Goal: Information Seeking & Learning: Check status

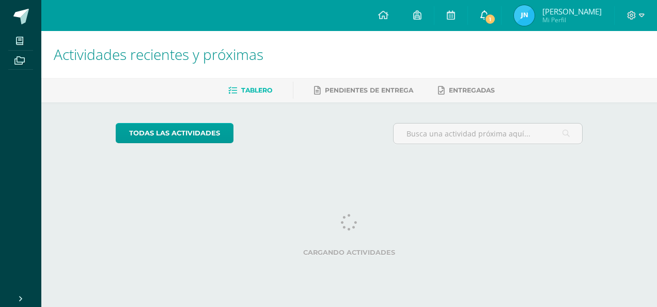
click at [488, 21] on span at bounding box center [484, 15] width 8 height 11
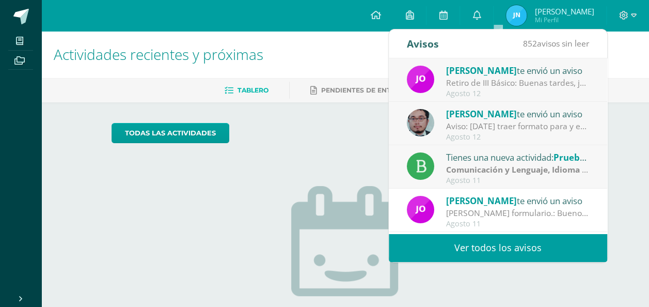
click at [500, 88] on div "Retiro de III Básico: Buenas tardes, jóvenes. Solo les recuerdo a quienes aún n…" at bounding box center [518, 83] width 144 height 12
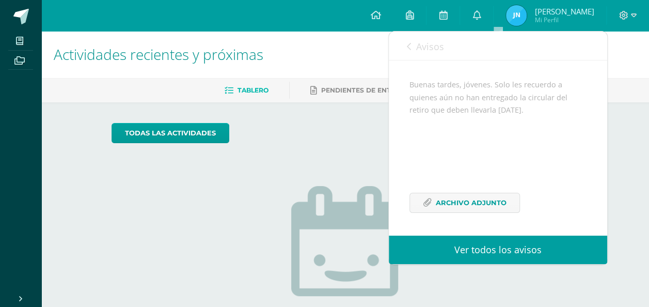
scroll to position [49, 0]
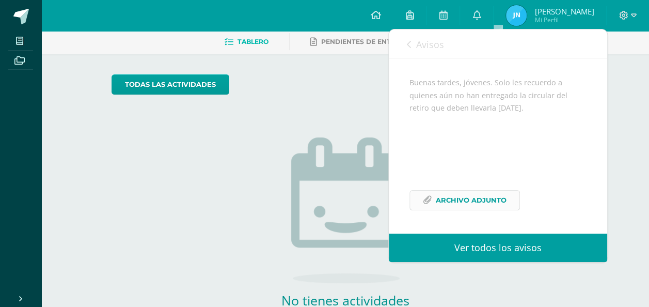
click at [480, 191] on span "Archivo Adjunto" at bounding box center [471, 200] width 71 height 19
click at [419, 39] on span "Avisos" at bounding box center [430, 44] width 28 height 12
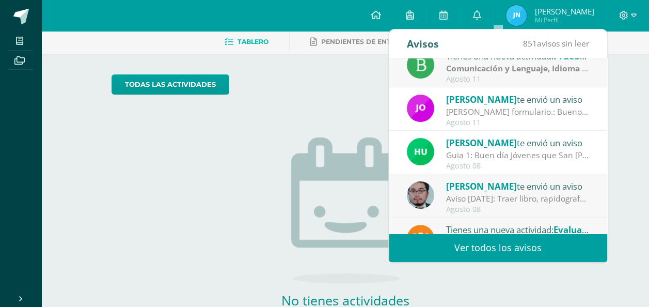
scroll to position [0, 0]
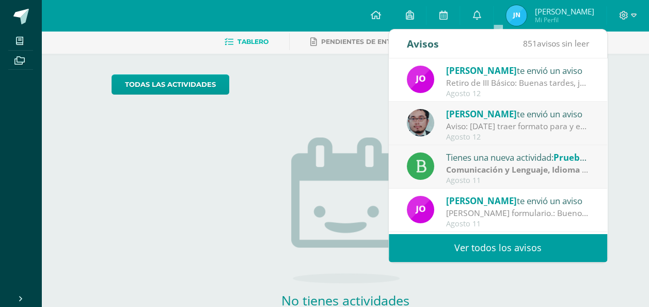
click at [575, 6] on span "Juan Victor Mi Perfil" at bounding box center [550, 15] width 92 height 21
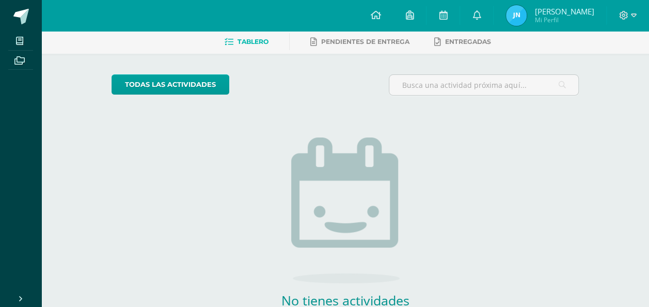
click at [574, 13] on span "[PERSON_NAME]" at bounding box center [563, 11] width 59 height 10
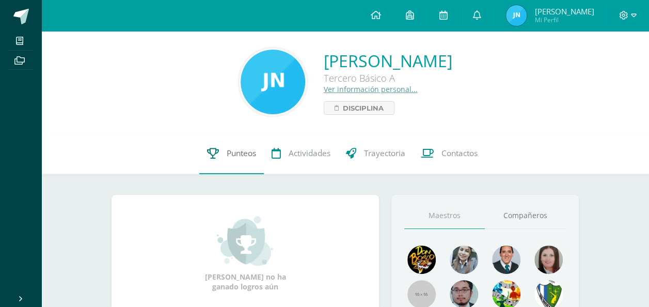
click at [227, 148] on span "Punteos" at bounding box center [241, 153] width 29 height 11
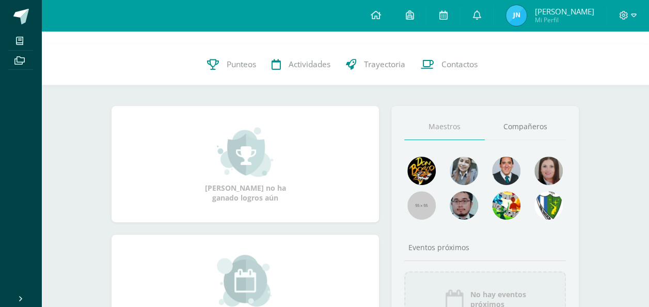
scroll to position [92, 0]
